Goal: Information Seeking & Learning: Learn about a topic

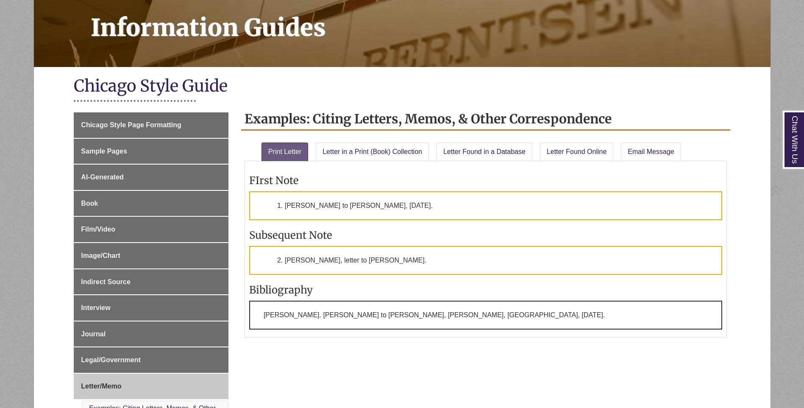
scroll to position [127, 0]
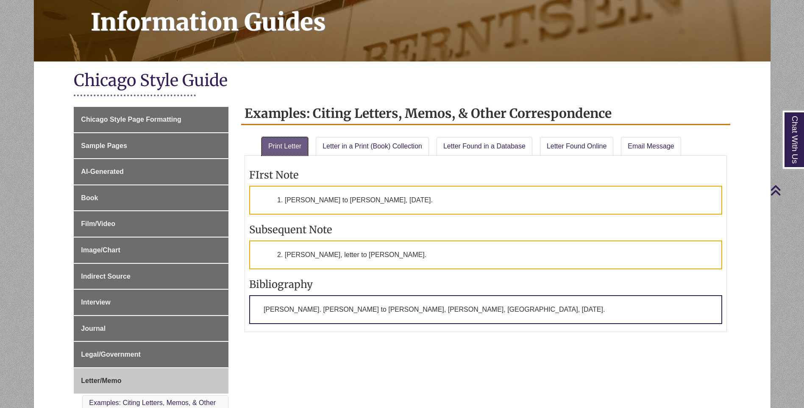
click at [293, 149] on link "Print Letter" at bounding box center [285, 146] width 47 height 19
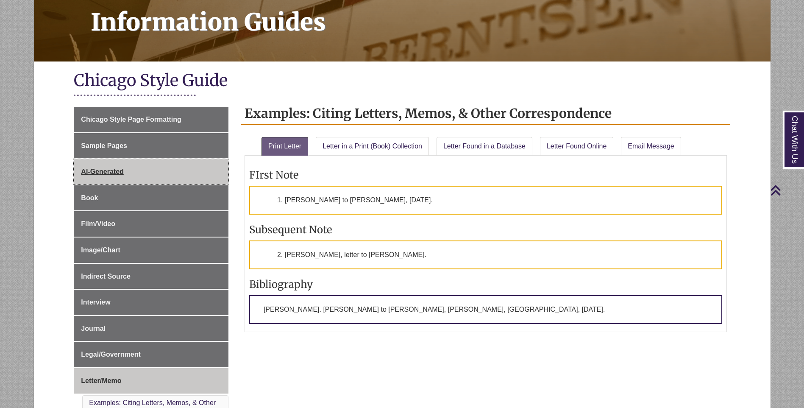
click at [123, 172] on span "AI-Generated" at bounding box center [102, 171] width 42 height 7
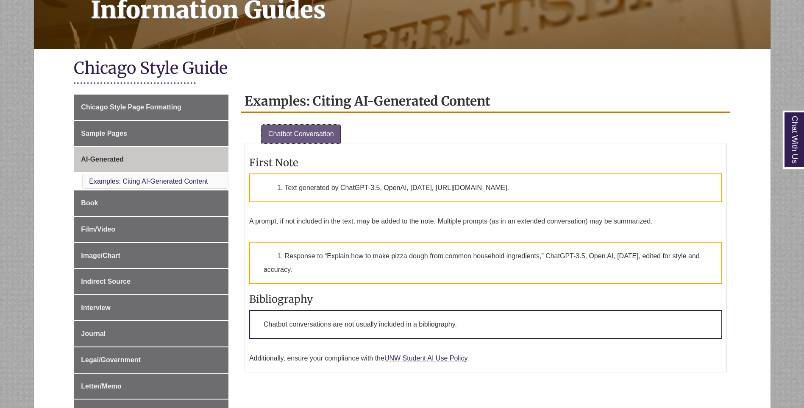
scroll to position [170, 0]
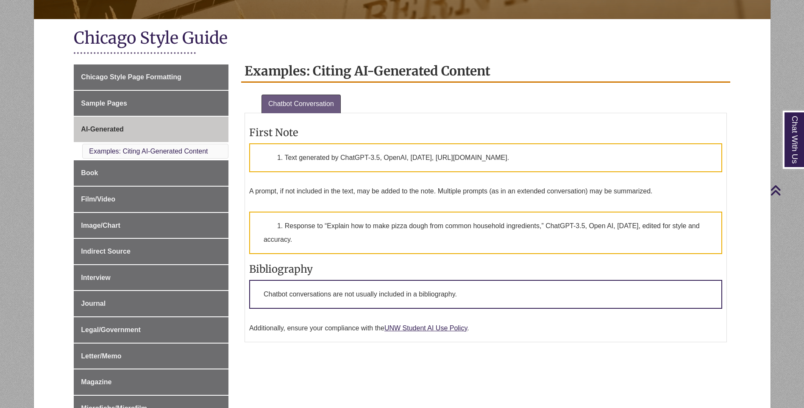
click at [302, 159] on p "1. Text generated by ChatGPT-3.5, OpenAI, December 9, 2023, https://chat.openai…" at bounding box center [485, 157] width 473 height 29
